Goal: Task Accomplishment & Management: Manage account settings

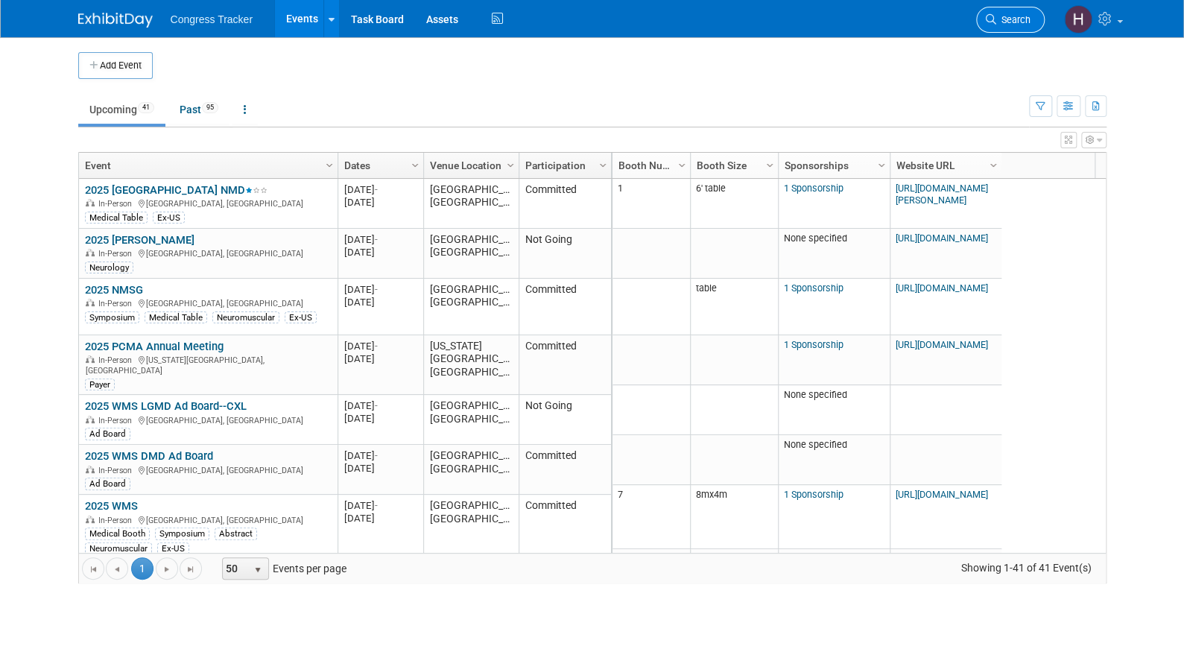
click at [1009, 18] on span "Search" at bounding box center [1013, 19] width 34 height 11
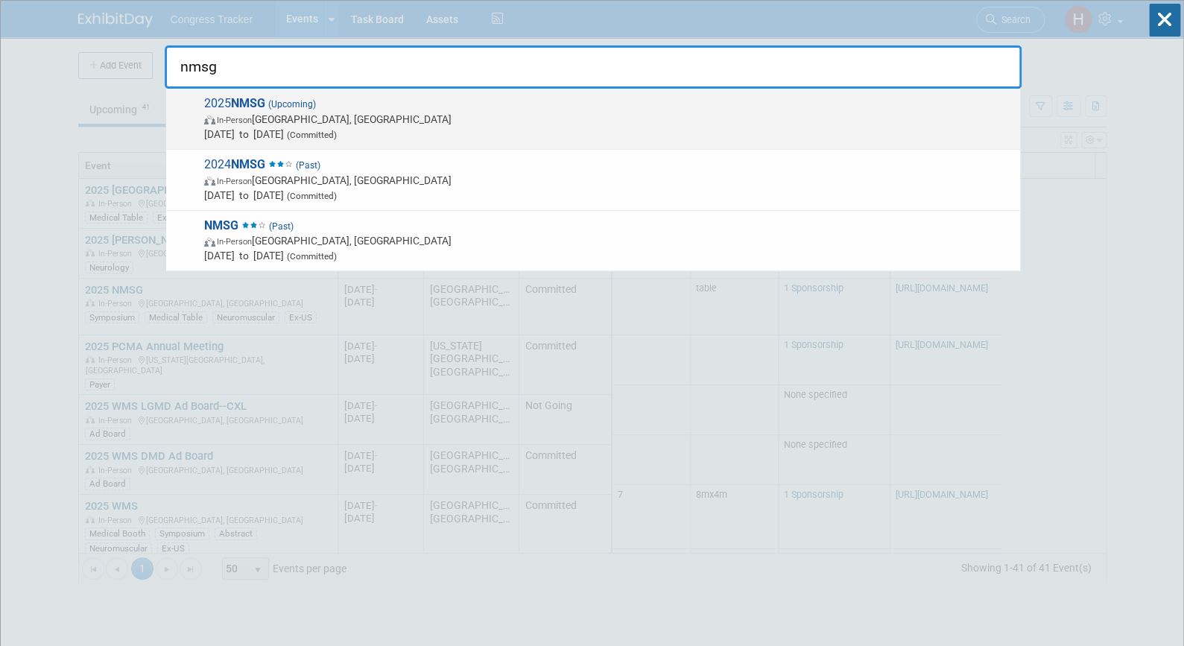
type input "nmsg"
click at [248, 122] on span "In-Person" at bounding box center [234, 120] width 35 height 10
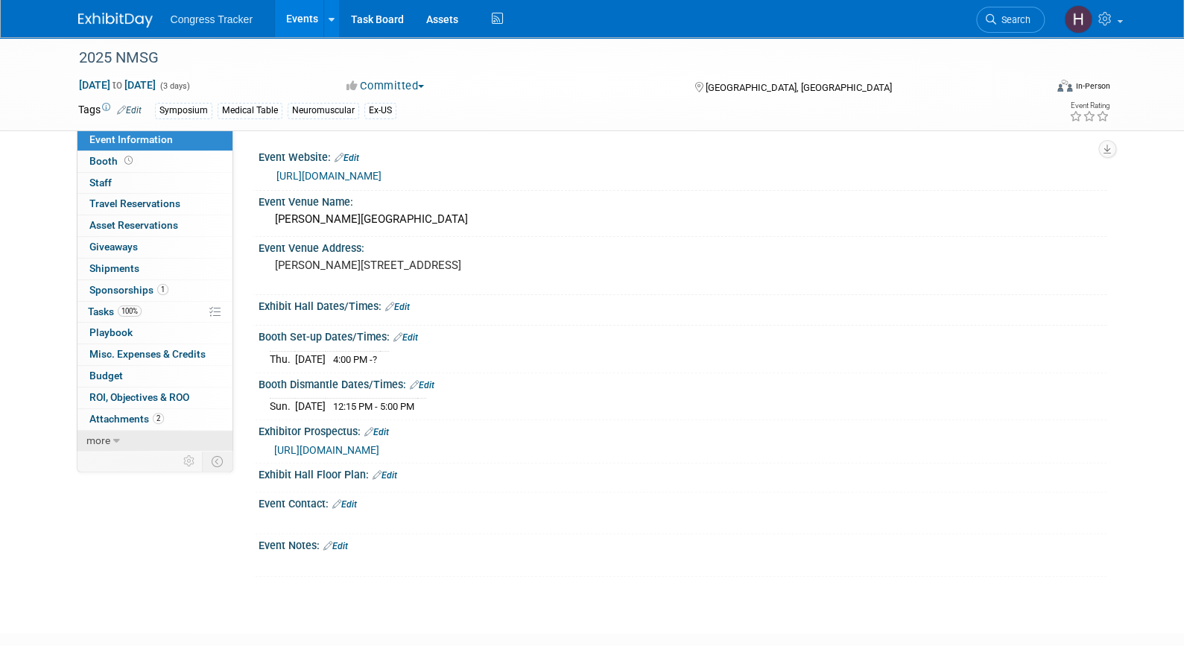
click at [103, 439] on span "more" at bounding box center [98, 440] width 24 height 12
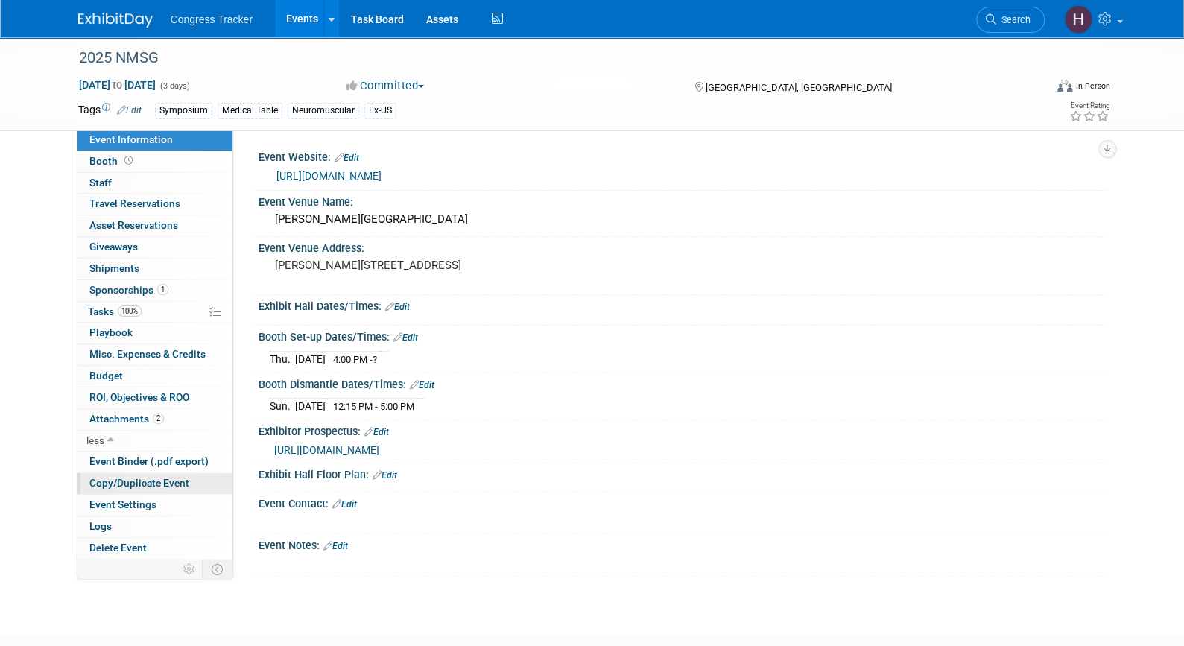
click at [121, 479] on span "Copy/Duplicate Event" at bounding box center [139, 483] width 100 height 12
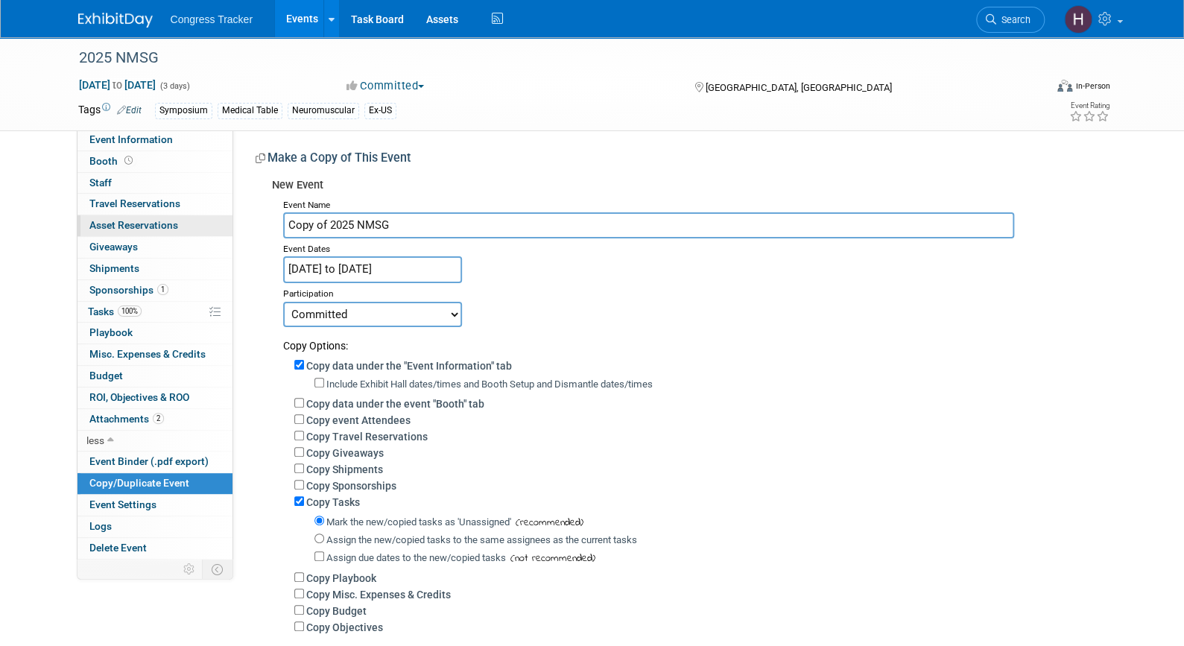
drag, startPoint x: 330, startPoint y: 225, endPoint x: 221, endPoint y: 232, distance: 109.0
click at [221, 232] on div "Event Information Event Info Booth Booth 0 Staff 0 Staff 0 Travel Reservations …" at bounding box center [592, 356] width 1050 height 638
click at [308, 221] on input "2025 NMSG" at bounding box center [648, 225] width 731 height 26
type input "2026 NMSG"
click at [320, 270] on input "Sep 26, 2025 to Sep 28, 2025" at bounding box center [372, 269] width 179 height 26
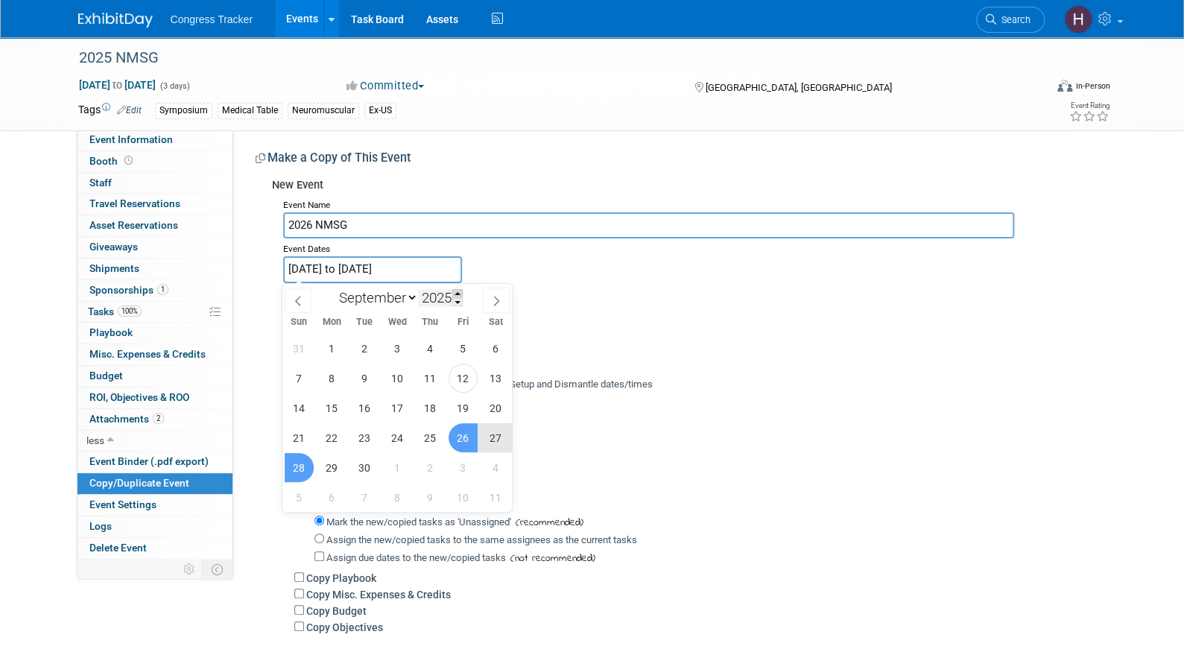
click at [456, 294] on span at bounding box center [457, 293] width 10 height 9
type input "2026"
click at [462, 436] on span "25" at bounding box center [462, 437] width 29 height 29
click at [305, 462] on span "27" at bounding box center [299, 467] width 29 height 29
type input "Sep 25, 2026 to Sep 27, 2026"
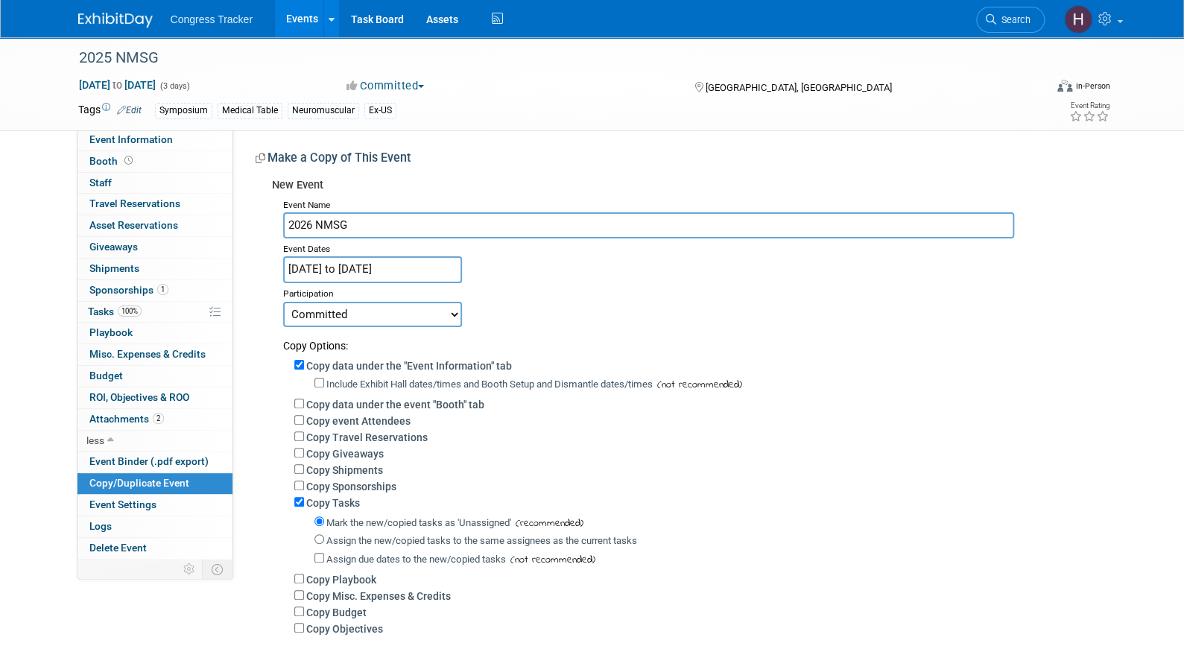
click at [393, 311] on select "Committed Considering Not Going" at bounding box center [372, 314] width 179 height 25
select select "2"
click at [283, 302] on select "Committed Considering Not Going" at bounding box center [372, 314] width 179 height 25
click at [325, 507] on label "Copy Tasks" at bounding box center [333, 503] width 54 height 12
click at [304, 506] on input "Copy Tasks" at bounding box center [299, 502] width 10 height 10
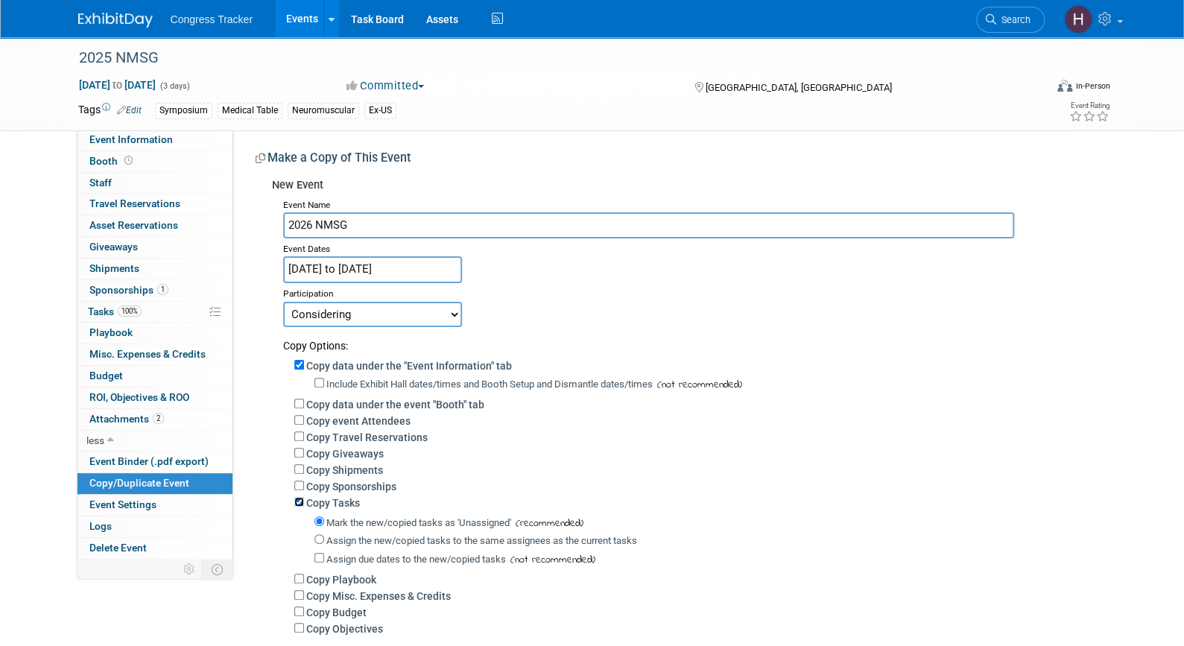
checkbox input "false"
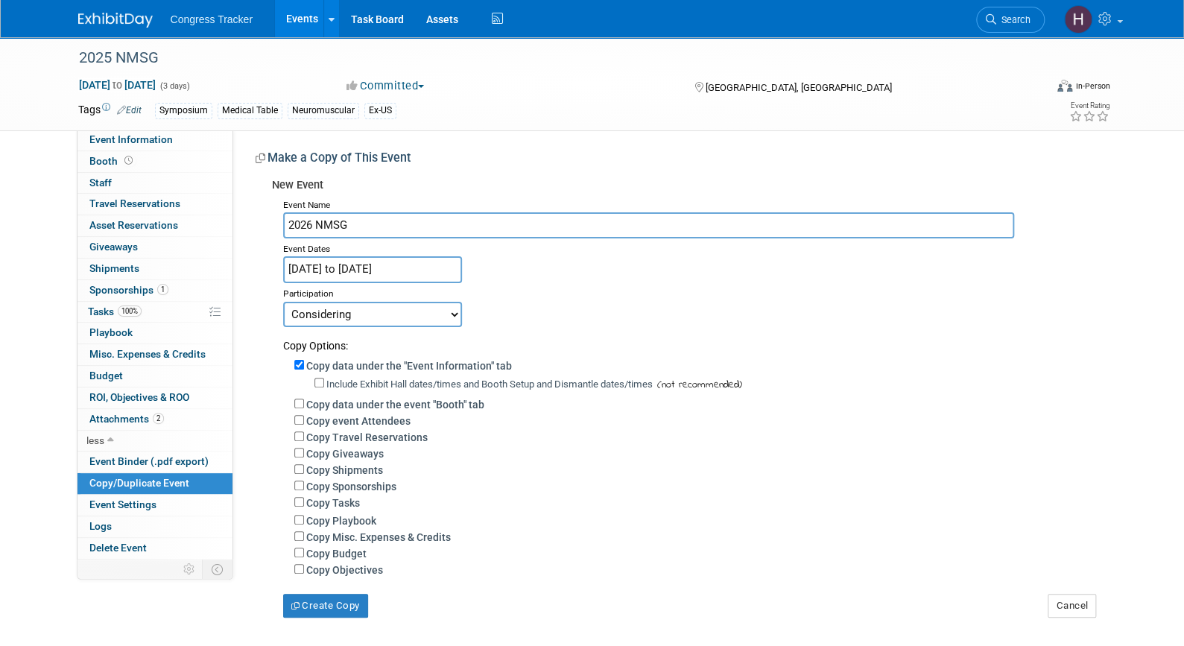
click at [323, 364] on label "Copy data under the "Event Information" tab" at bounding box center [409, 366] width 206 height 12
click at [304, 364] on input "Copy data under the "Event Information" tab" at bounding box center [299, 365] width 10 height 10
checkbox input "false"
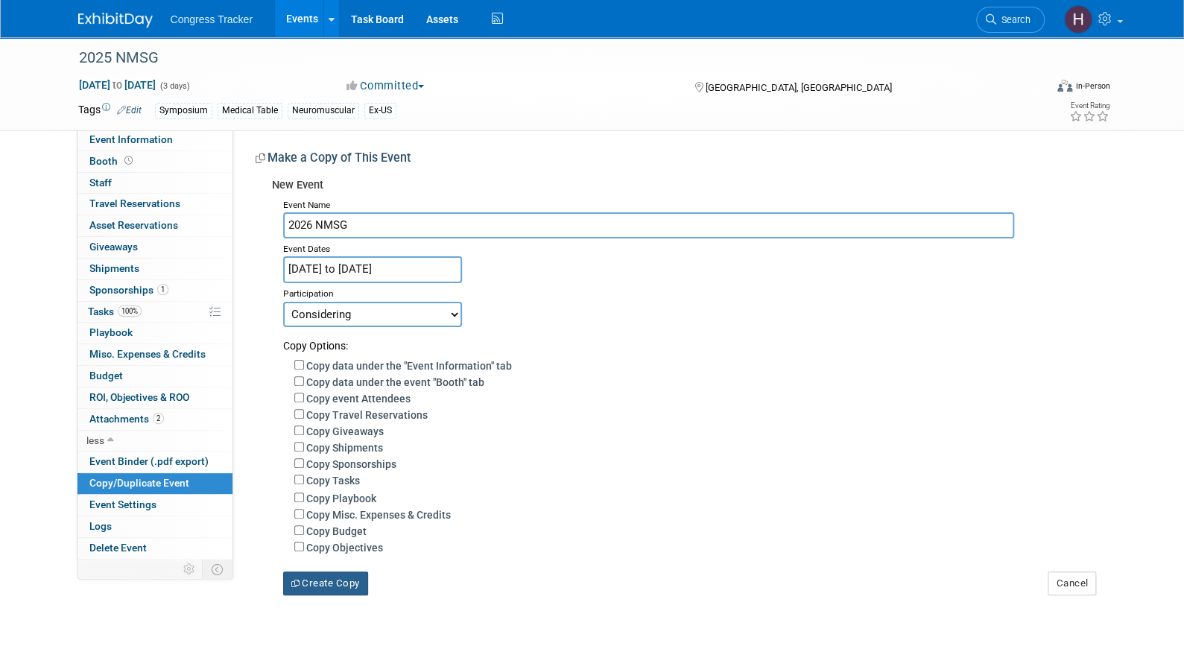
click at [330, 583] on button "Create Copy" at bounding box center [325, 583] width 85 height 24
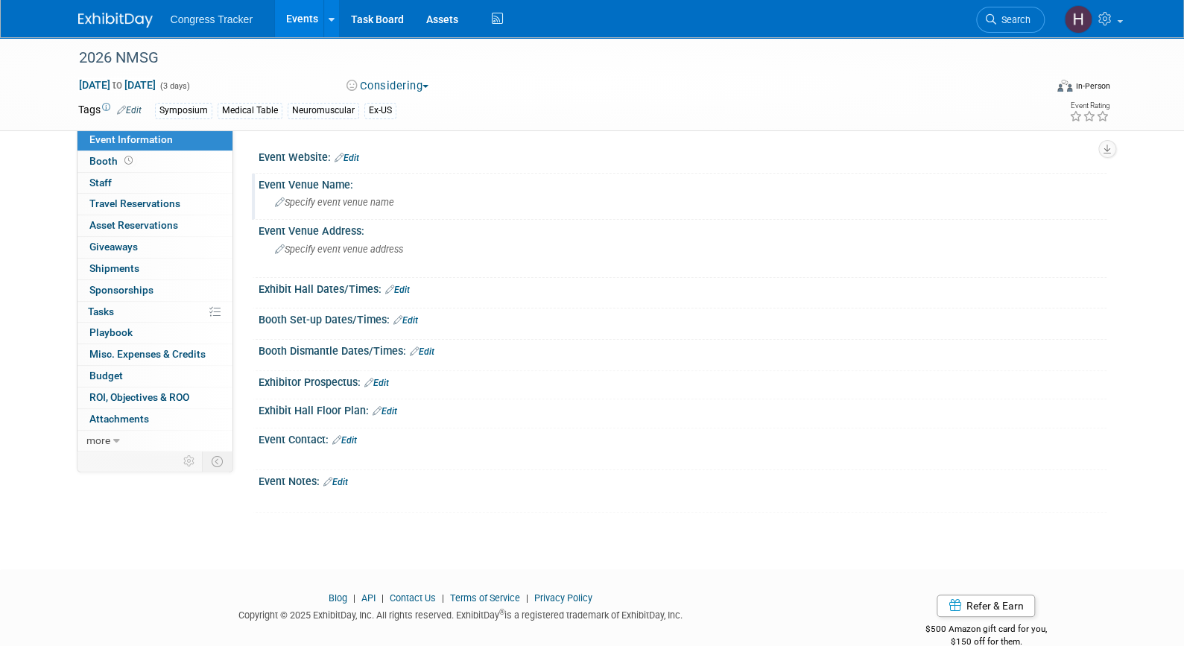
click at [346, 204] on span "Specify event venue name" at bounding box center [334, 202] width 119 height 11
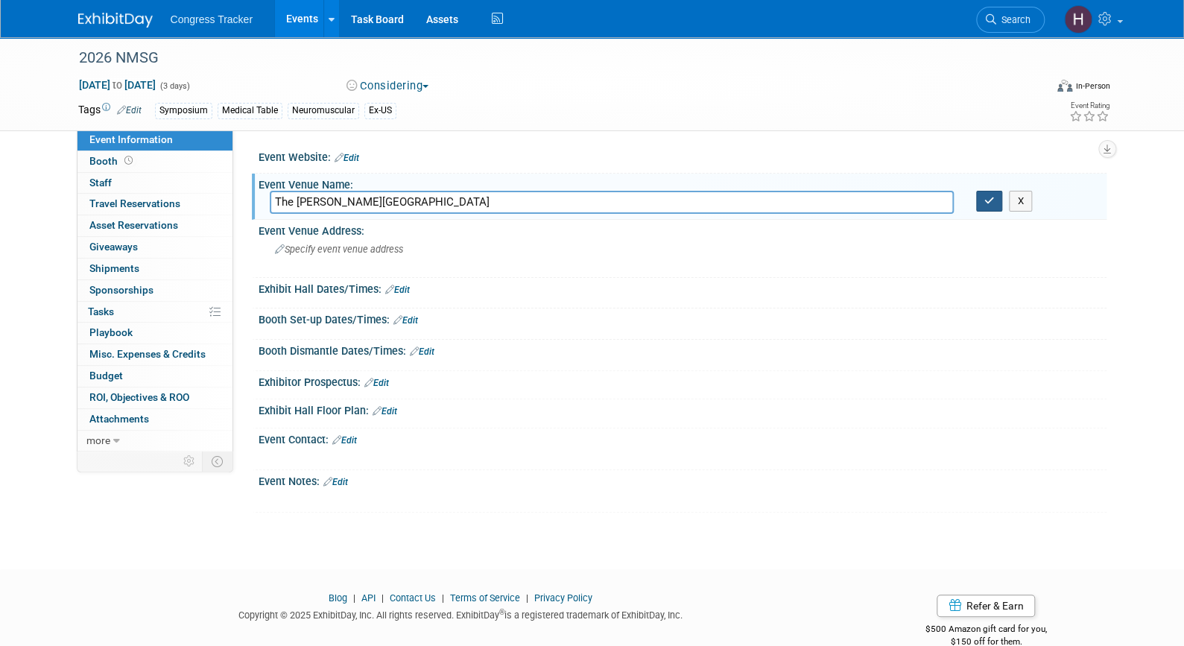
type input "The [PERSON_NAME][GEOGRAPHIC_DATA]"
click at [985, 202] on icon "button" at bounding box center [989, 201] width 10 height 10
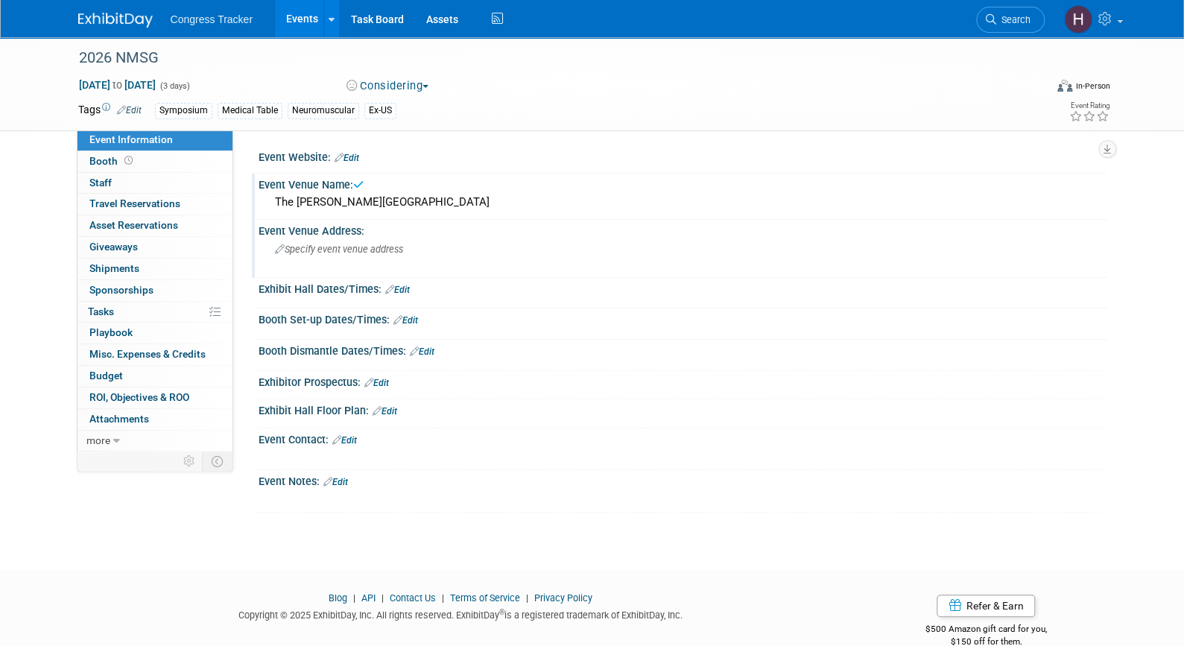
click at [405, 255] on div "Specify event venue address" at bounding box center [435, 255] width 331 height 34
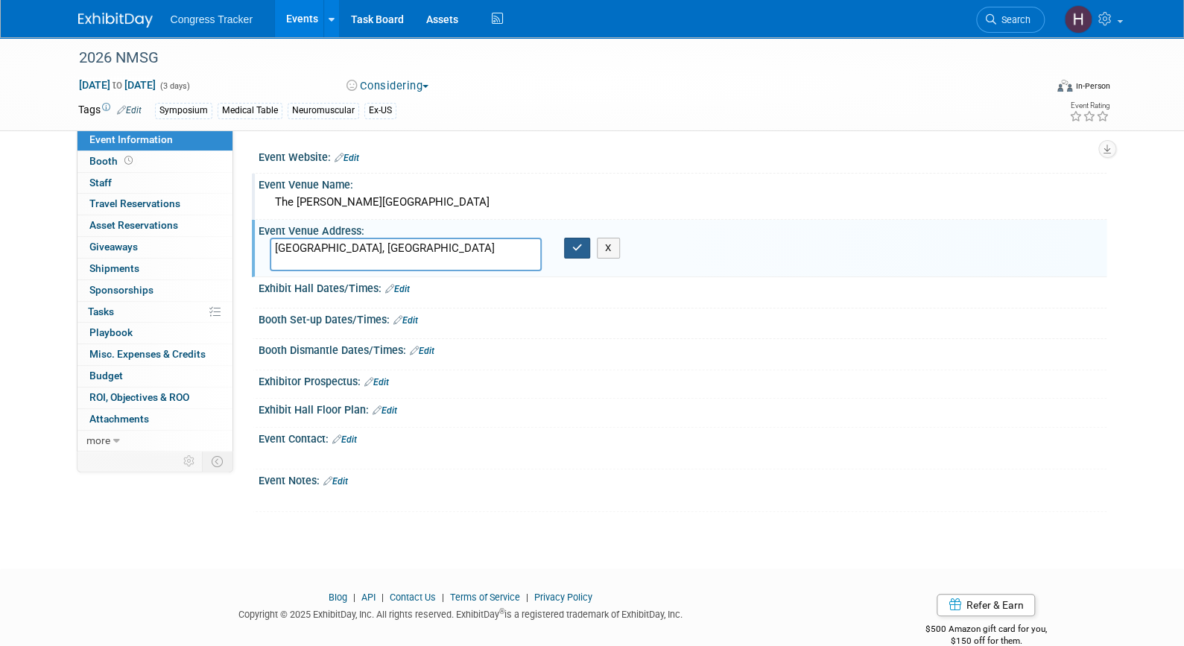
type textarea "[GEOGRAPHIC_DATA], [GEOGRAPHIC_DATA]"
click at [568, 250] on button "button" at bounding box center [577, 248] width 27 height 21
